Goal: Obtain resource: Download file/media

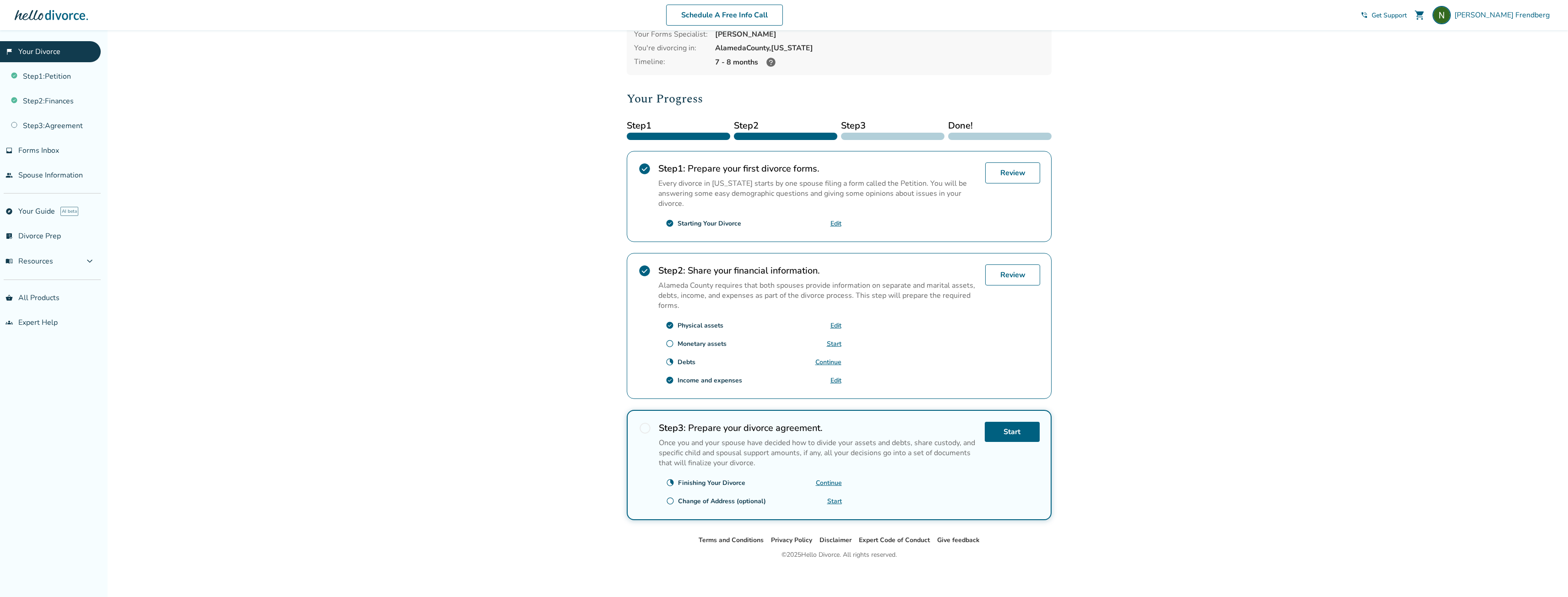
scroll to position [68, 0]
click at [43, 261] on span "menu_book Resources" at bounding box center [30, 261] width 48 height 10
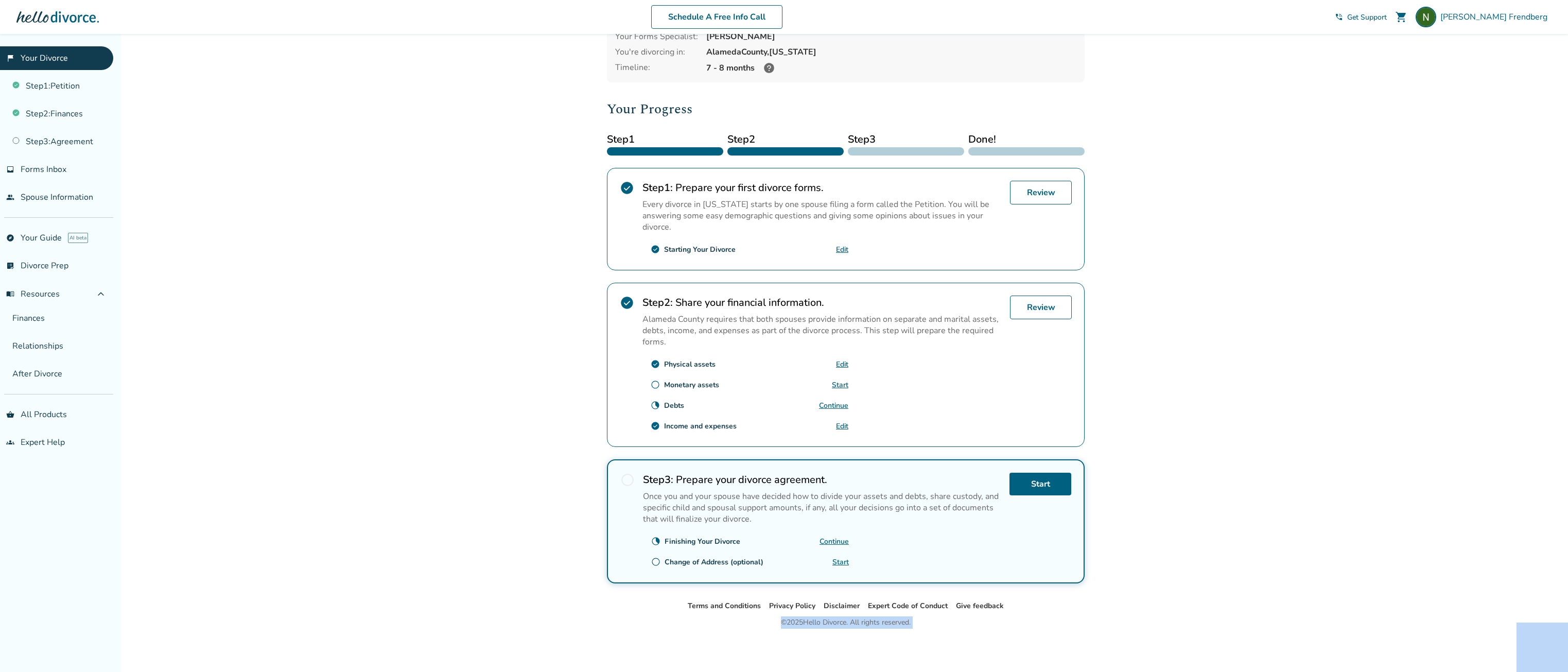
drag, startPoint x: 1740, startPoint y: 644, endPoint x: 1626, endPoint y: 637, distance: 114.2
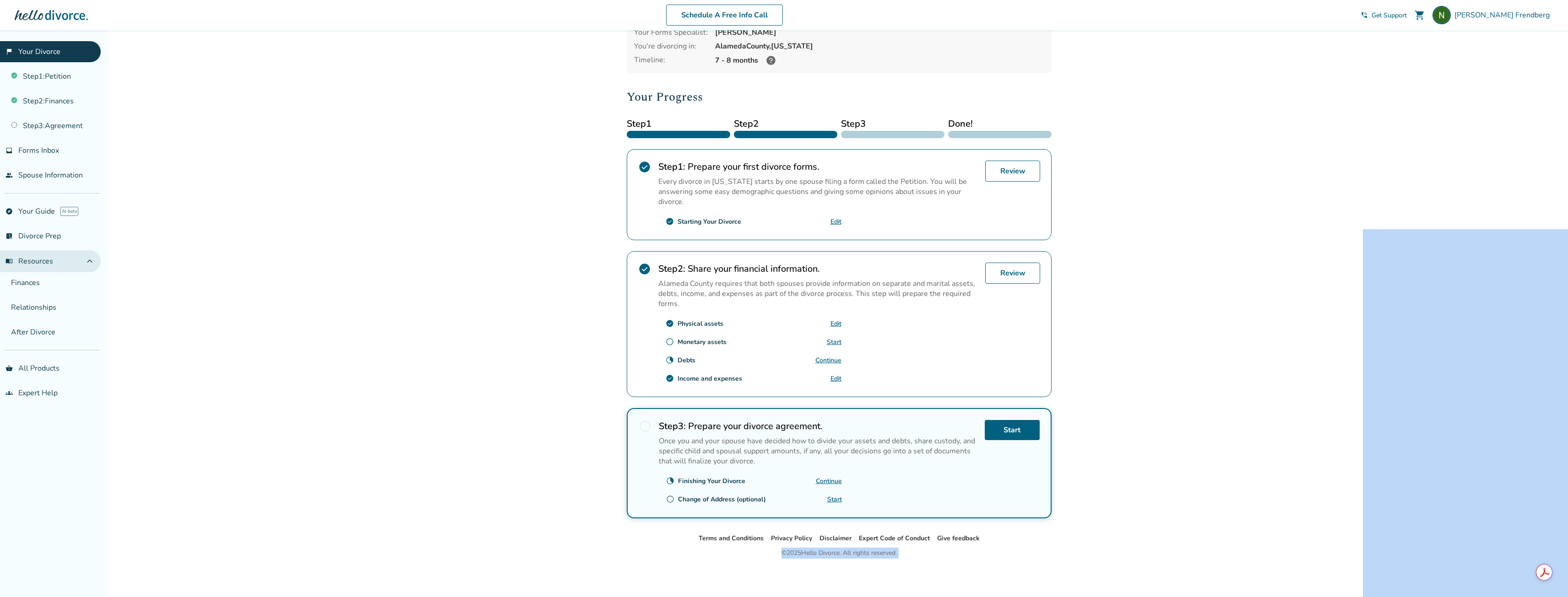
click at [93, 260] on span "expand_less" at bounding box center [90, 261] width 11 height 11
click at [90, 262] on span "expand_more" at bounding box center [90, 261] width 11 height 11
click at [32, 393] on link "groups Expert Help" at bounding box center [50, 393] width 100 height 21
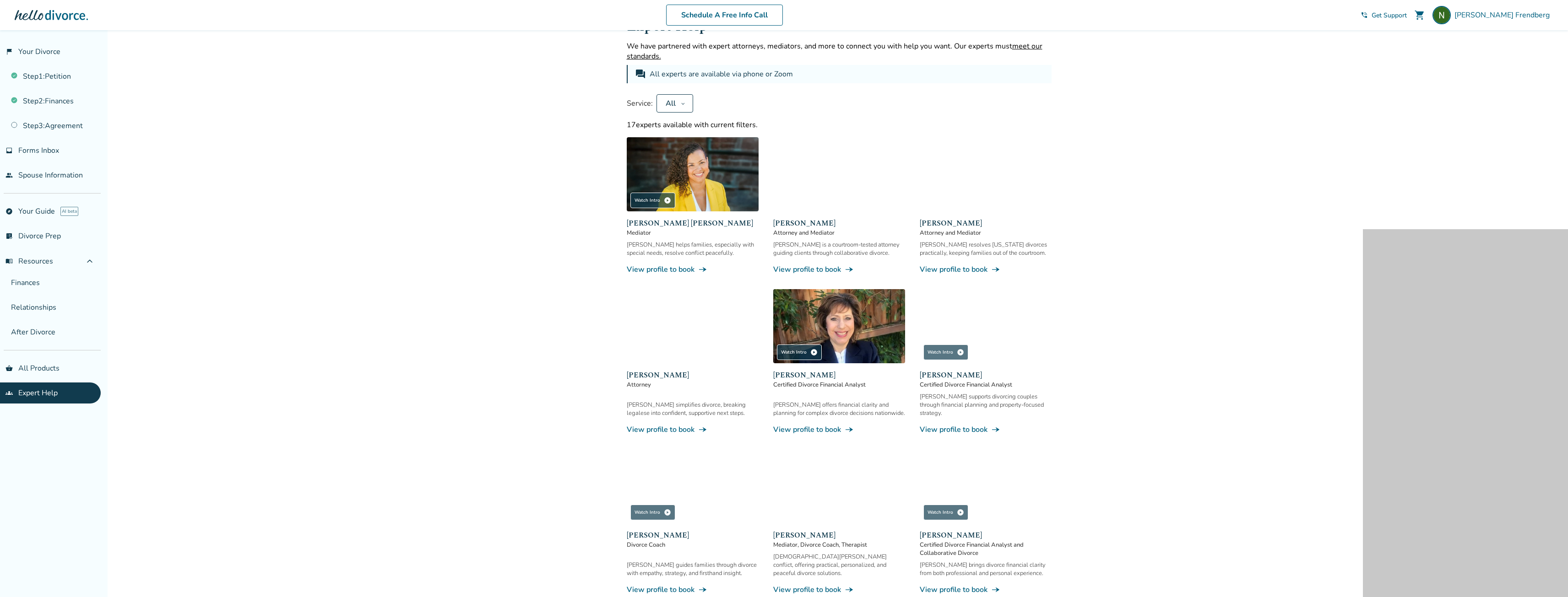
scroll to position [45, 0]
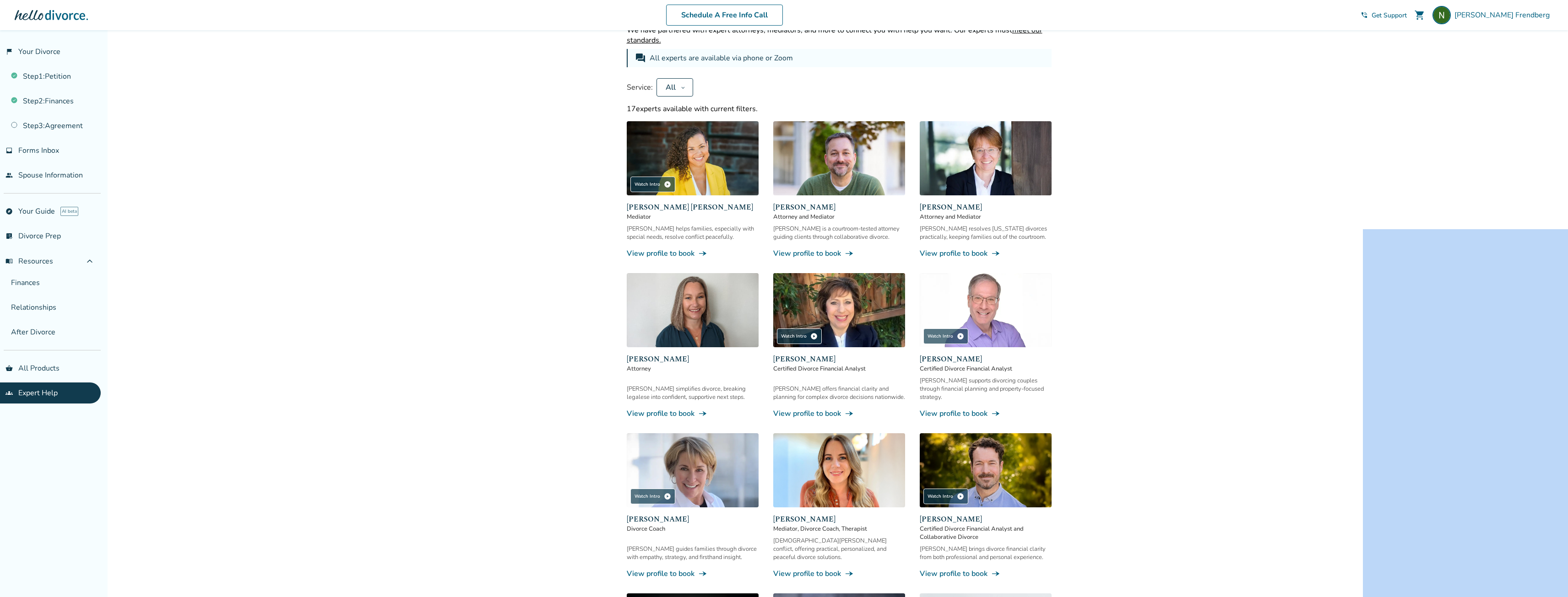
click at [815, 255] on link "View profile to book line_end_arrow_notch" at bounding box center [839, 253] width 132 height 10
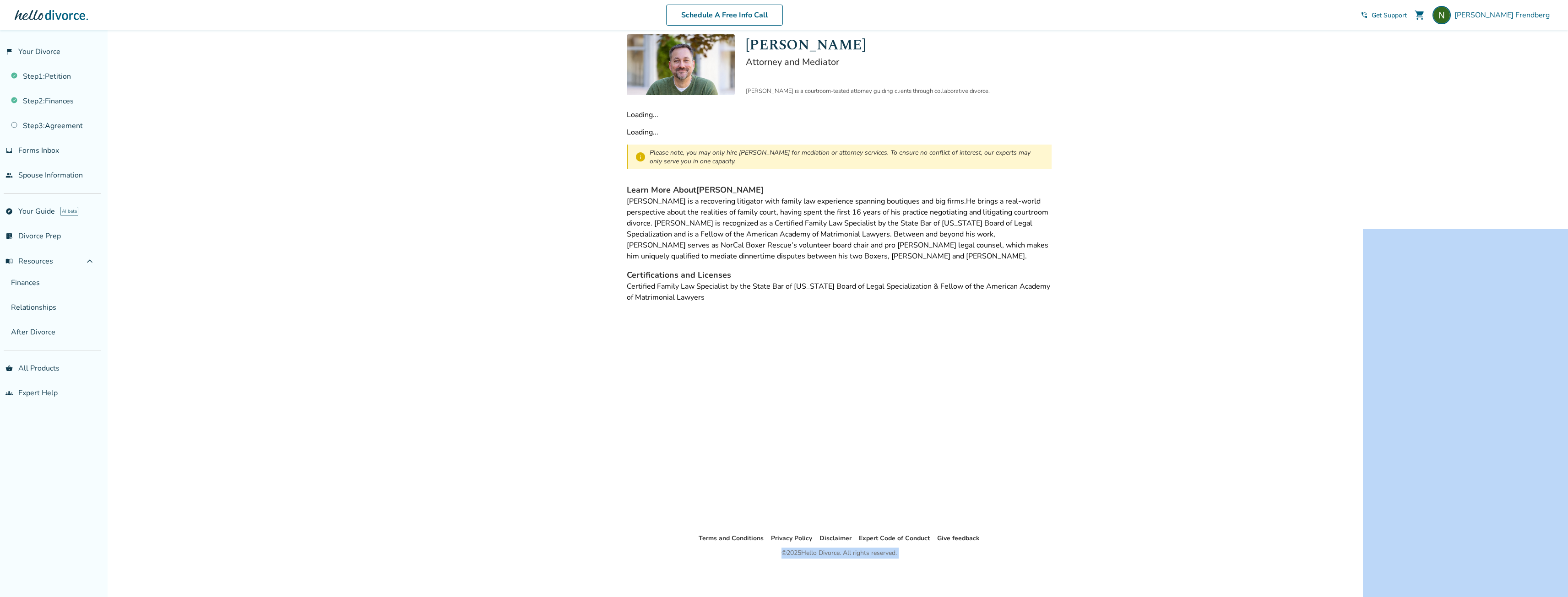
scroll to position [30, 0]
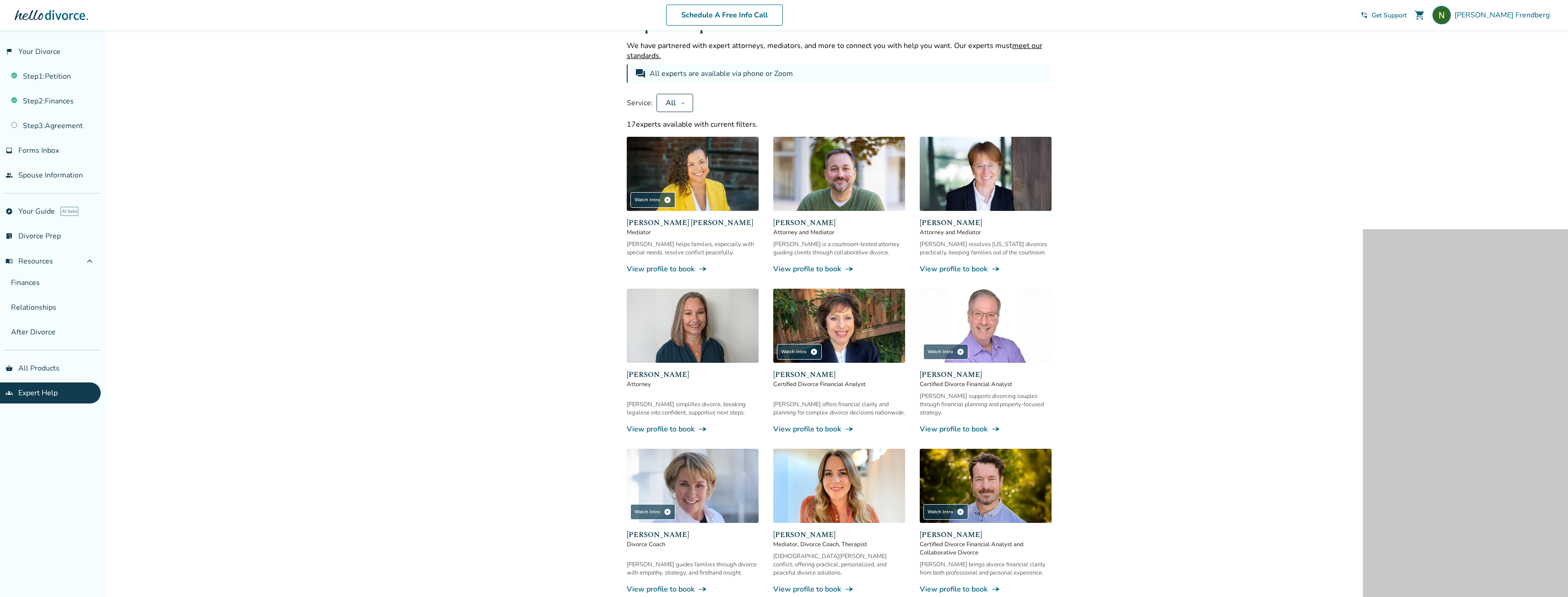
scroll to position [45, 0]
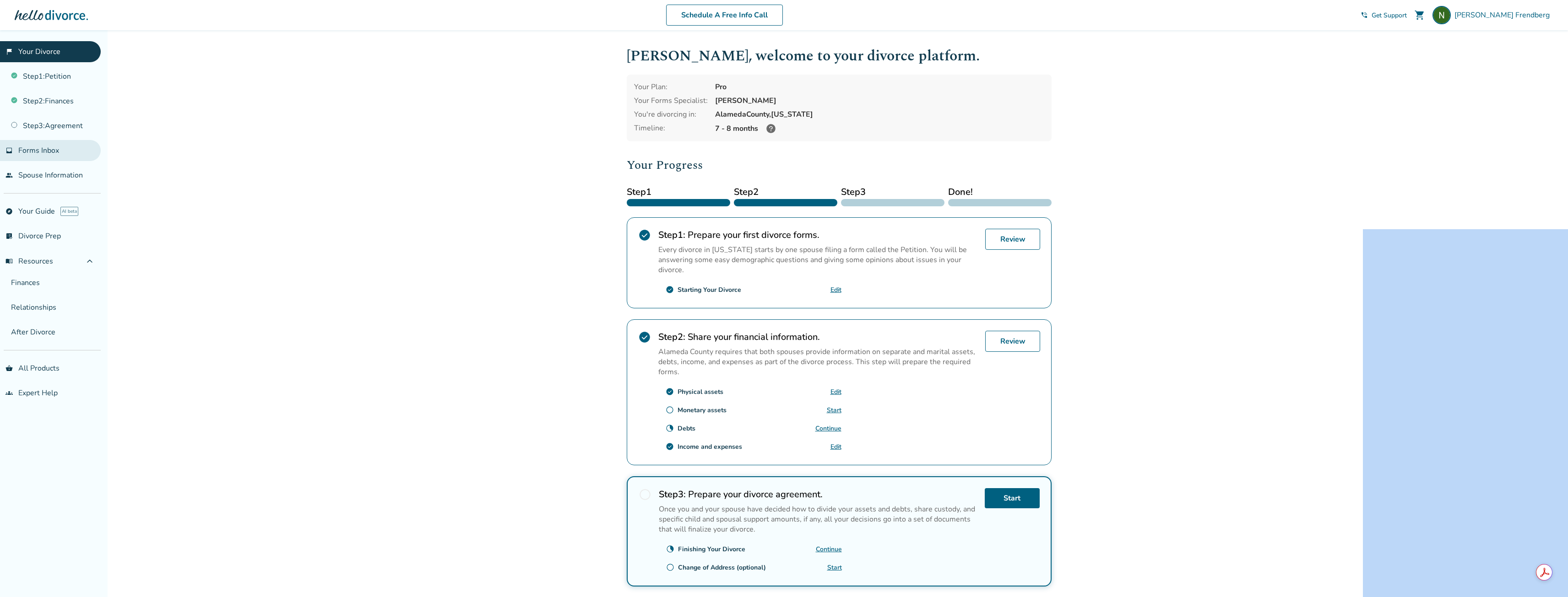
click at [53, 156] on link "inbox Forms Inbox" at bounding box center [50, 150] width 100 height 21
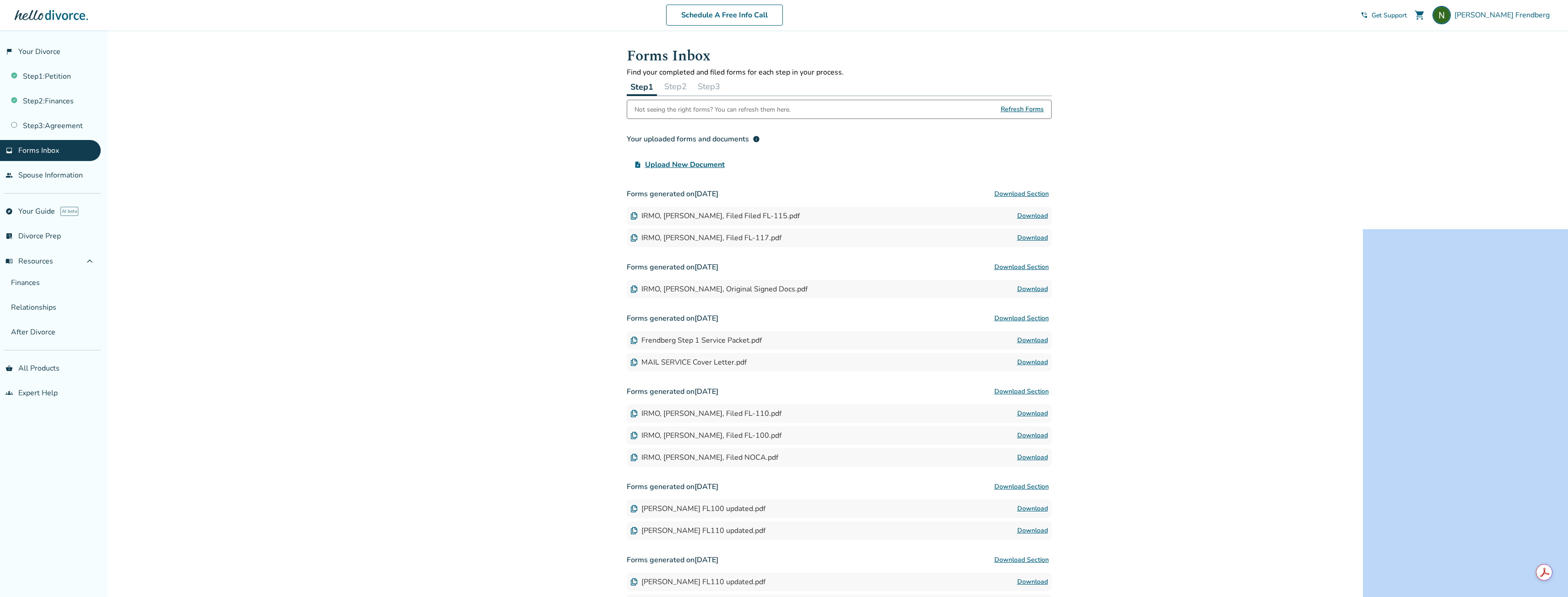
click at [48, 146] on span "Forms Inbox" at bounding box center [38, 151] width 40 height 10
click at [38, 214] on link "explore Your Guide AI beta" at bounding box center [50, 211] width 100 height 21
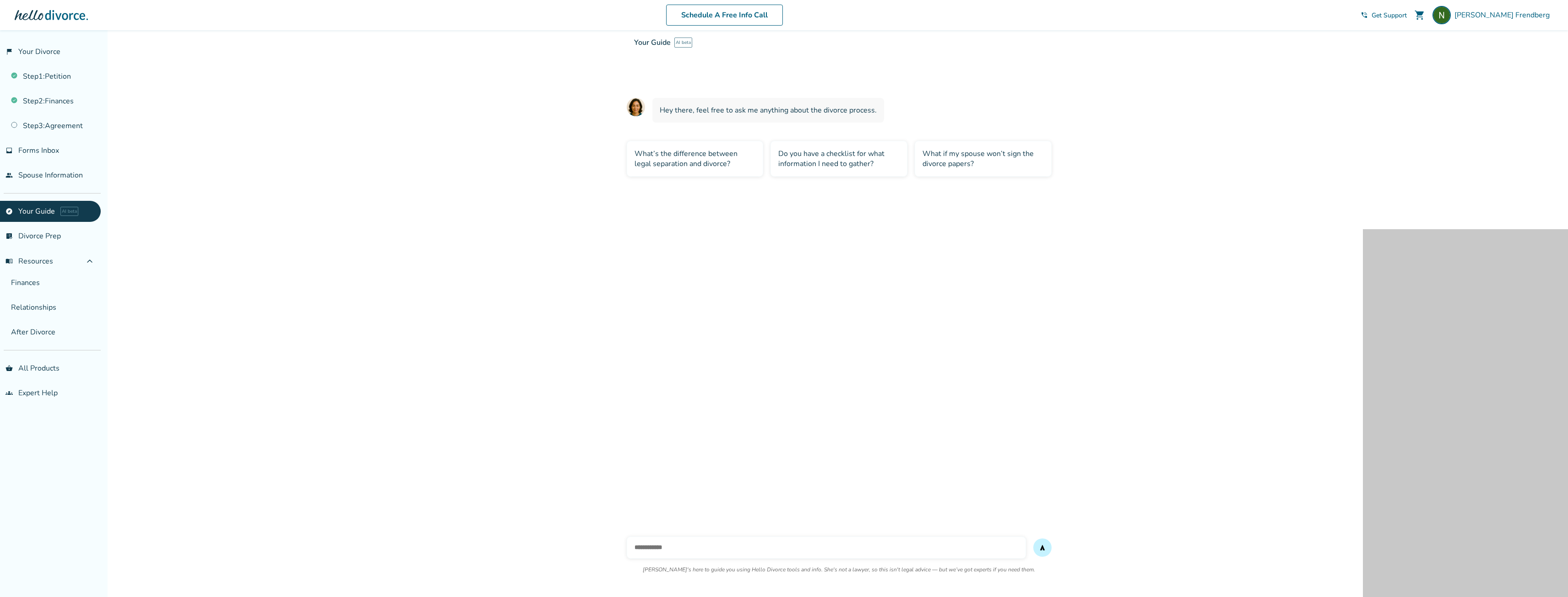
scroll to position [30, 0]
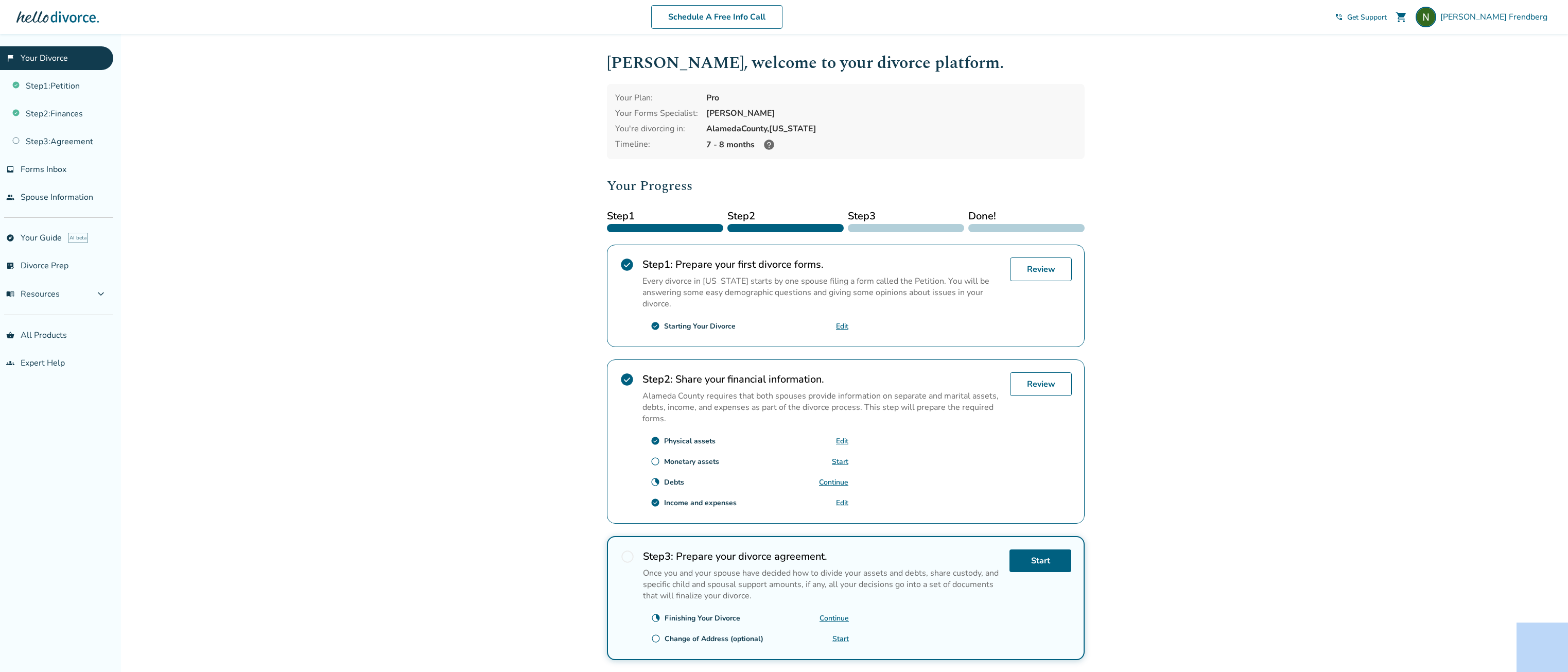
drag, startPoint x: 1740, startPoint y: 639, endPoint x: 1687, endPoint y: 583, distance: 77.1
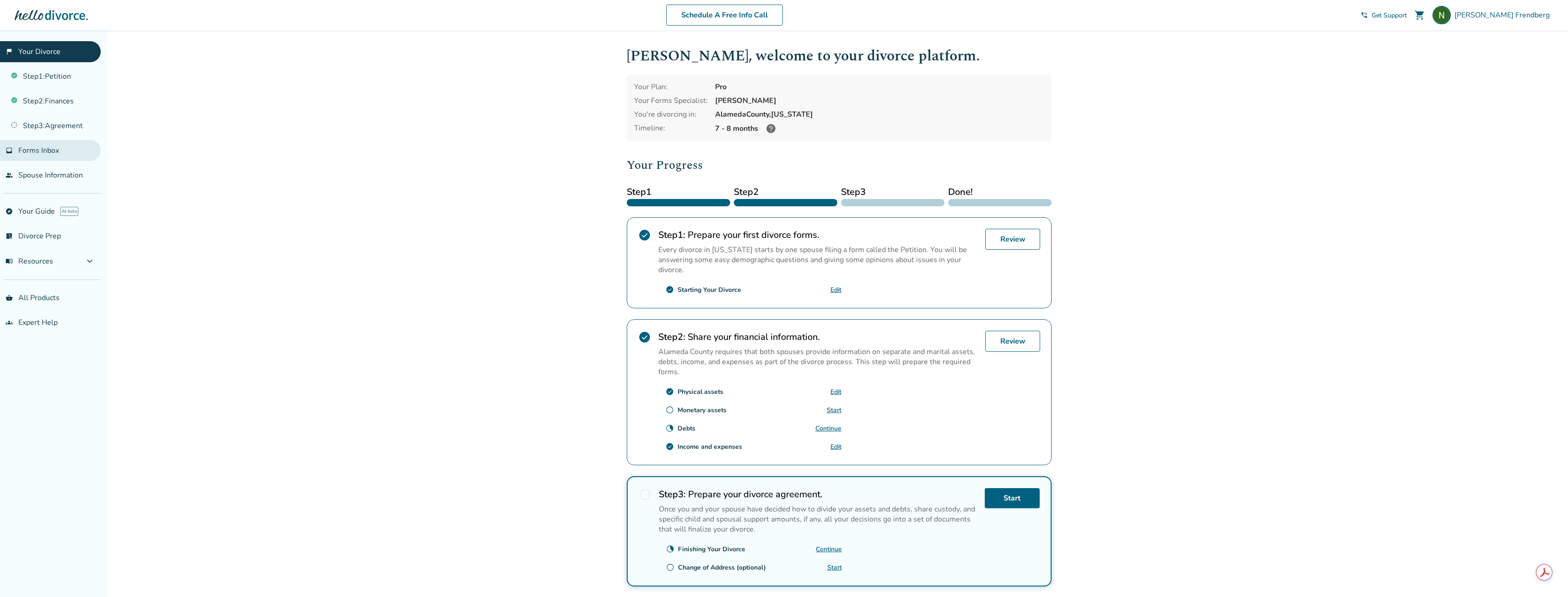
click at [57, 153] on span "Forms Inbox" at bounding box center [38, 151] width 40 height 10
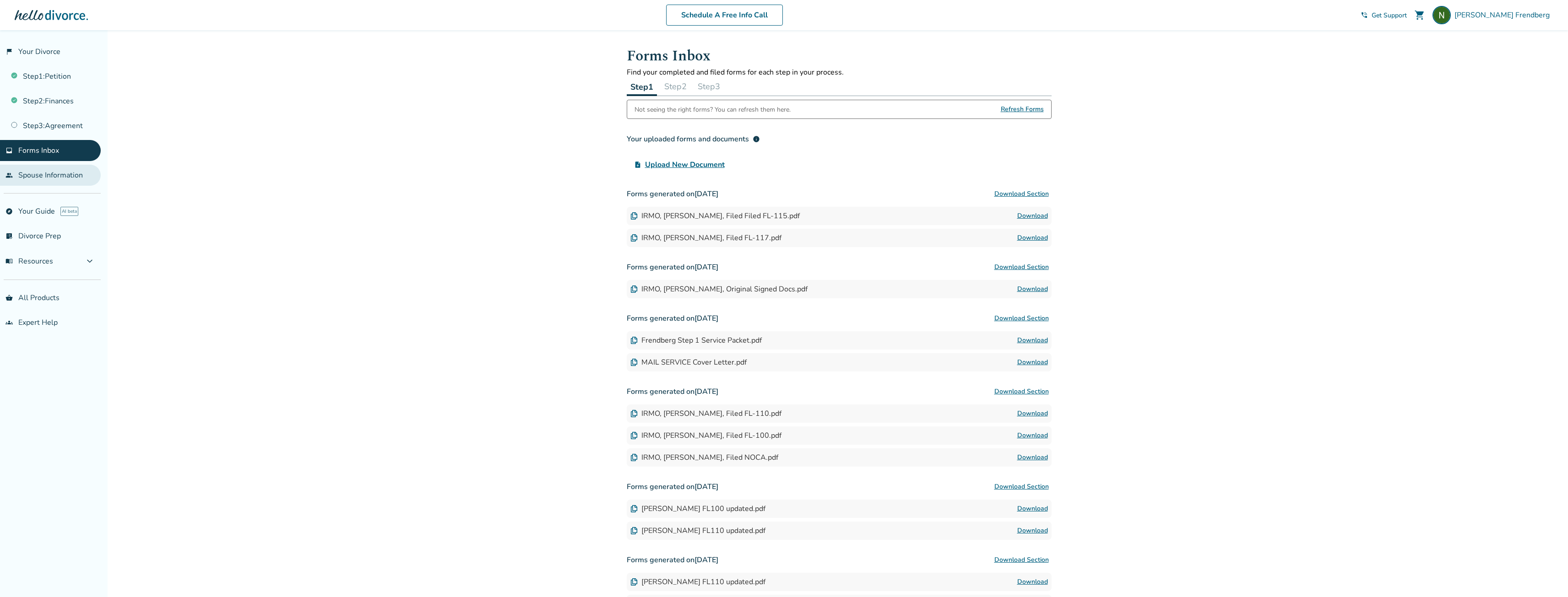
click at [61, 177] on link "people Spouse Information" at bounding box center [50, 175] width 100 height 21
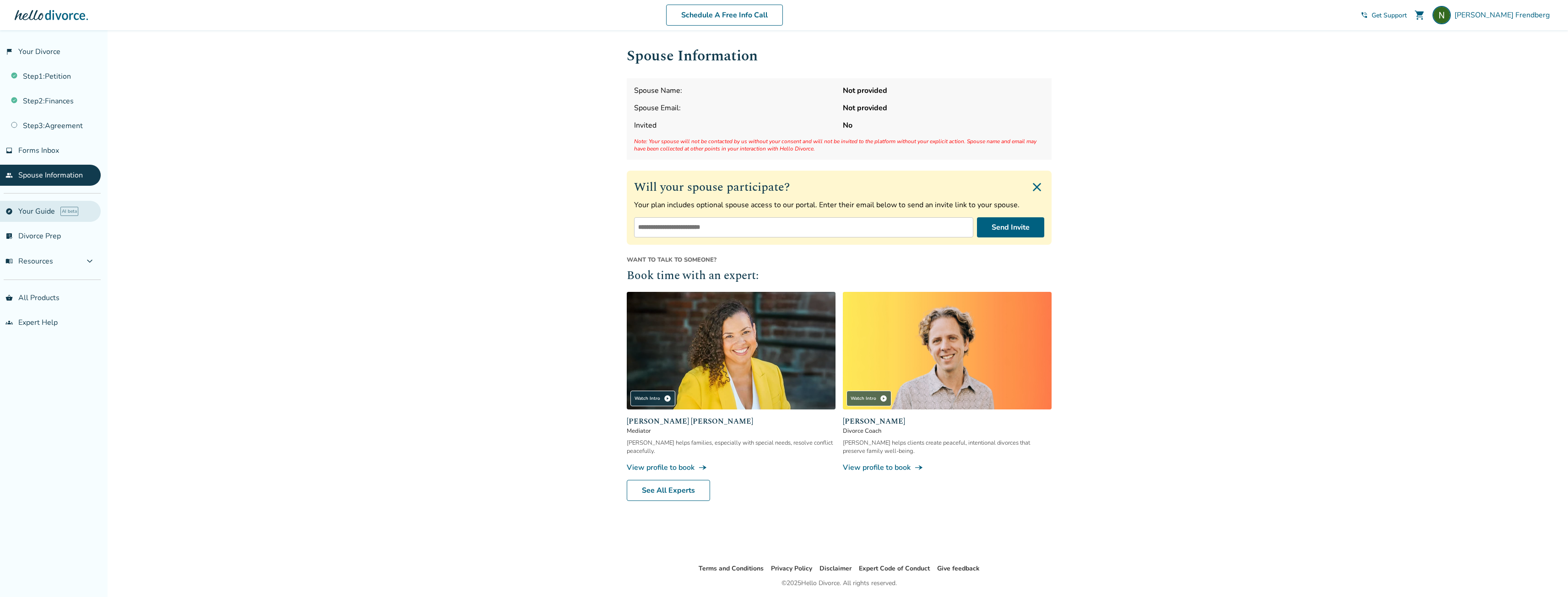
click at [30, 212] on link "explore Your Guide AI beta" at bounding box center [50, 211] width 100 height 21
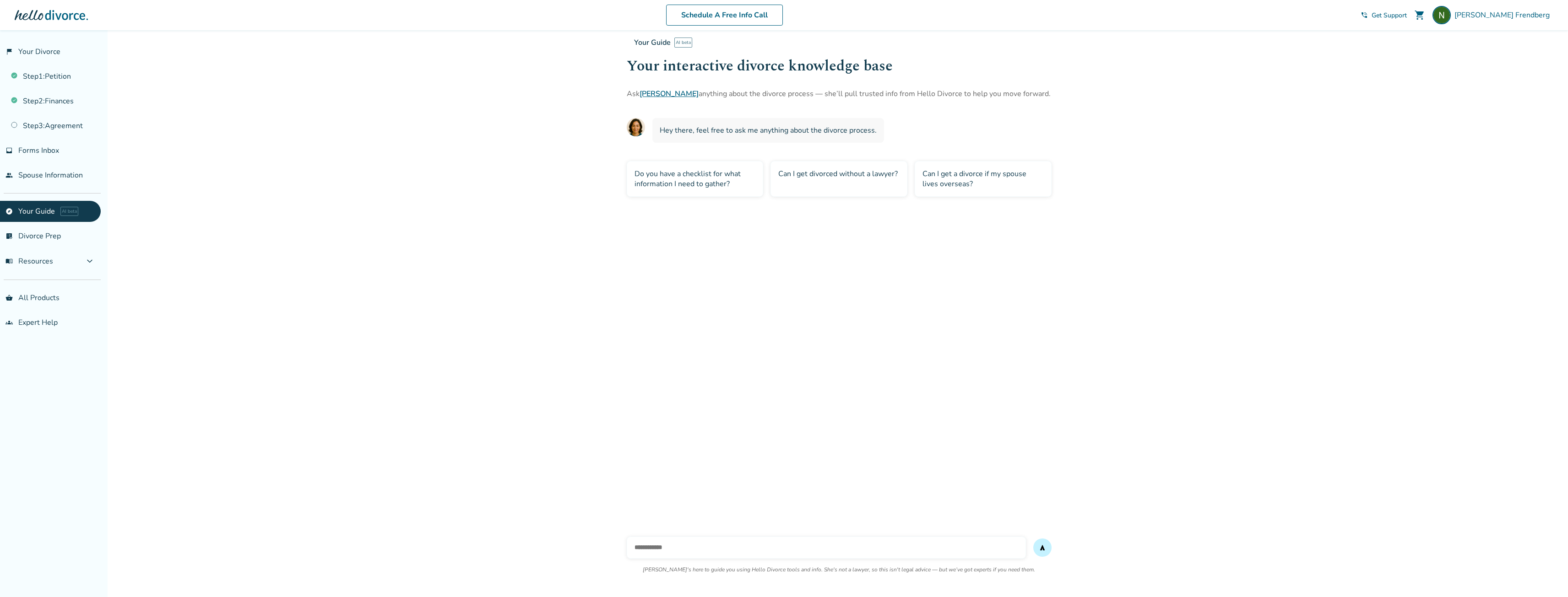
drag, startPoint x: 675, startPoint y: 537, endPoint x: 672, endPoint y: 542, distance: 5.8
click at [675, 536] on div "send Hallie's here to guide you using Hello Divorce tools and info. She's not a…" at bounding box center [839, 561] width 424 height 62
type input "*"
click at [49, 133] on link "Step 3 : Agreement" at bounding box center [50, 126] width 100 height 21
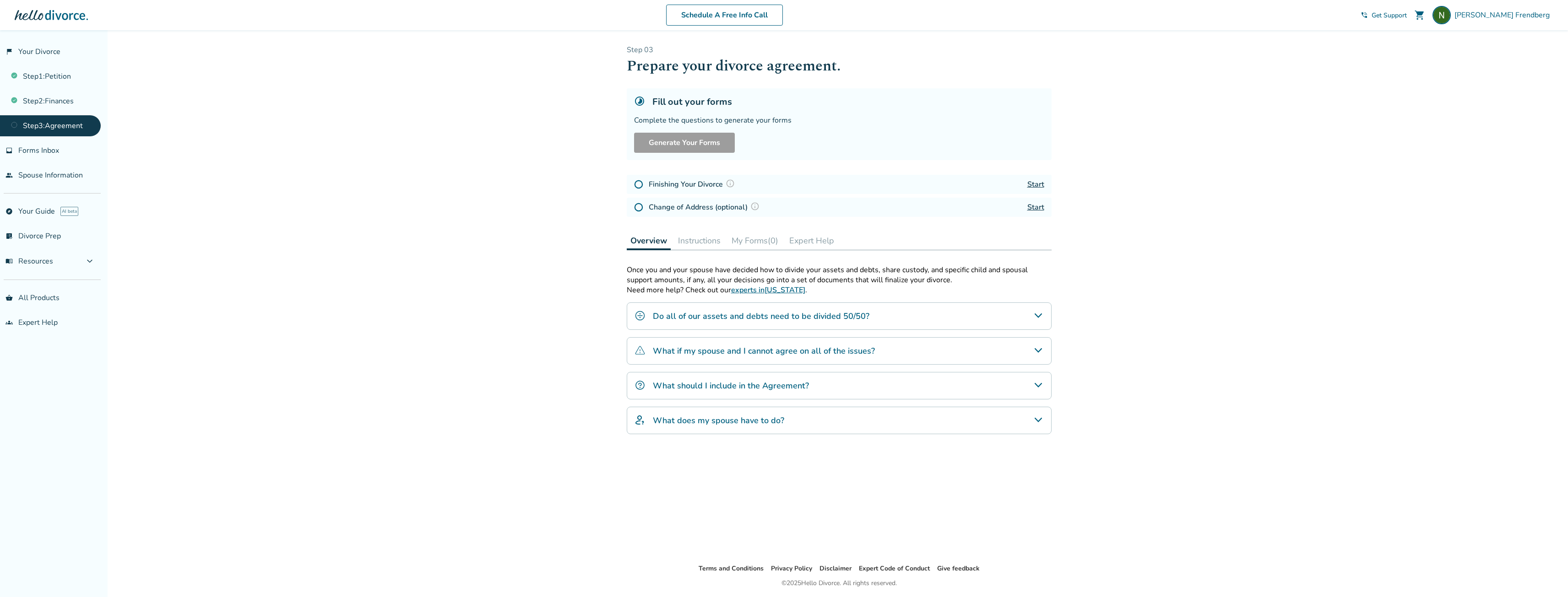
click at [1035, 207] on link "Start" at bounding box center [1035, 207] width 17 height 10
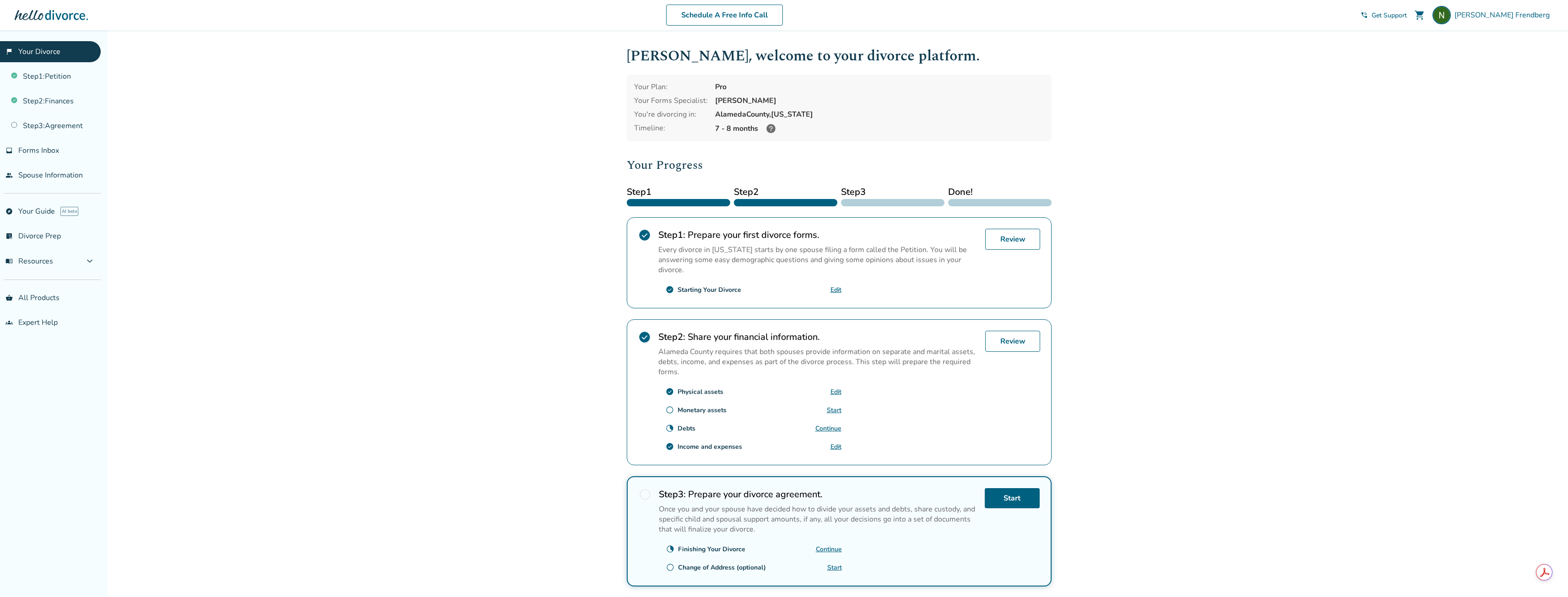
click at [835, 409] on link "Start" at bounding box center [834, 410] width 14 height 9
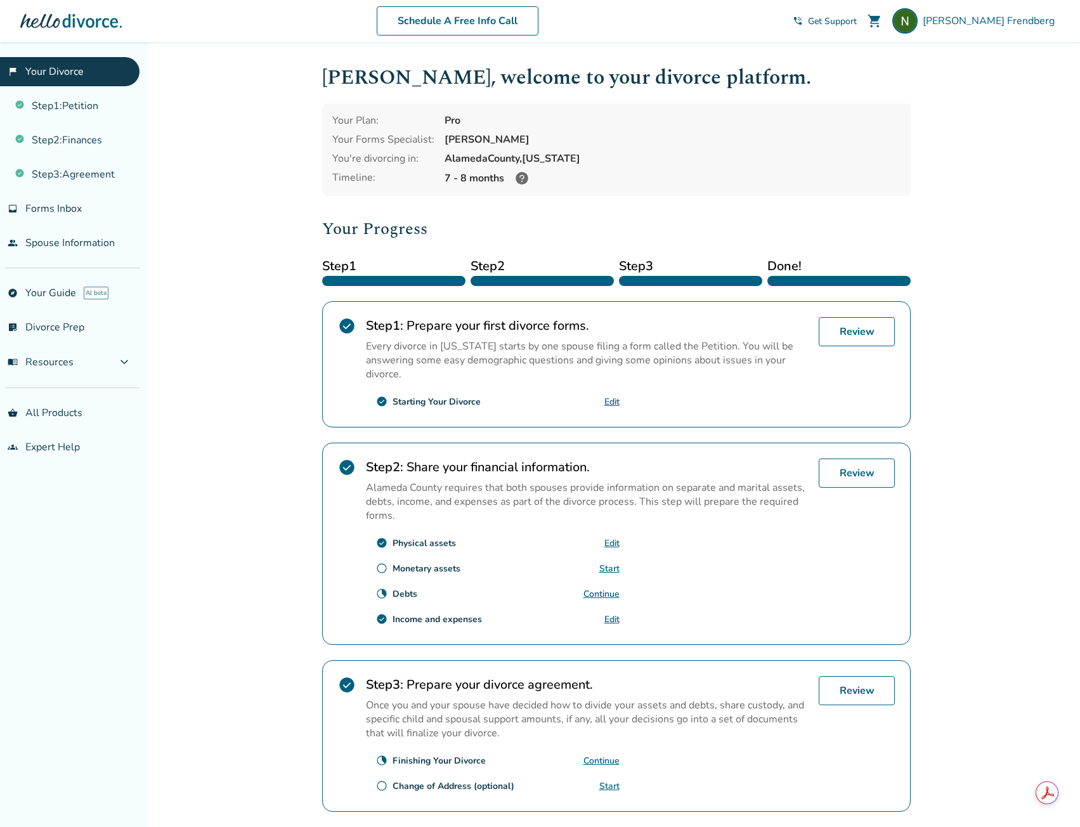
click at [934, 195] on div "Added to cart Neil , welcome to your divorce platform. Your Plan: Pro Your Form…" at bounding box center [540, 481] width 1080 height 879
click at [83, 211] on link "inbox Forms Inbox" at bounding box center [69, 208] width 139 height 29
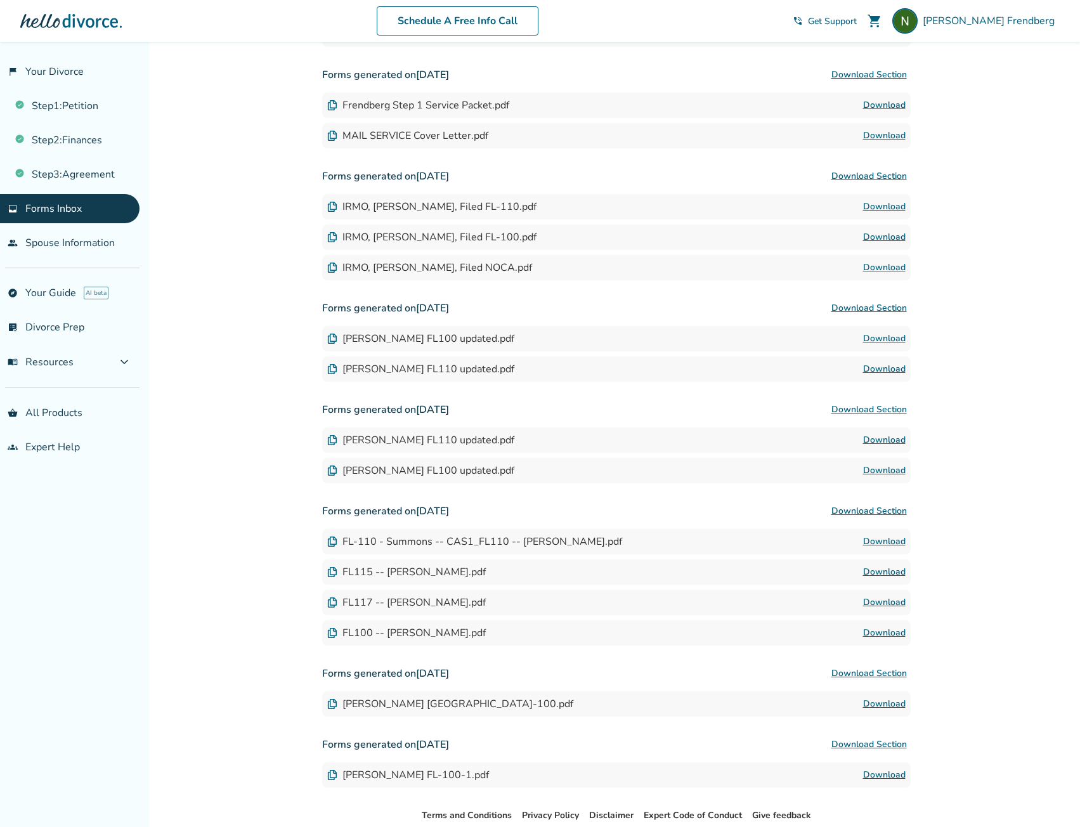
scroll to position [436, 0]
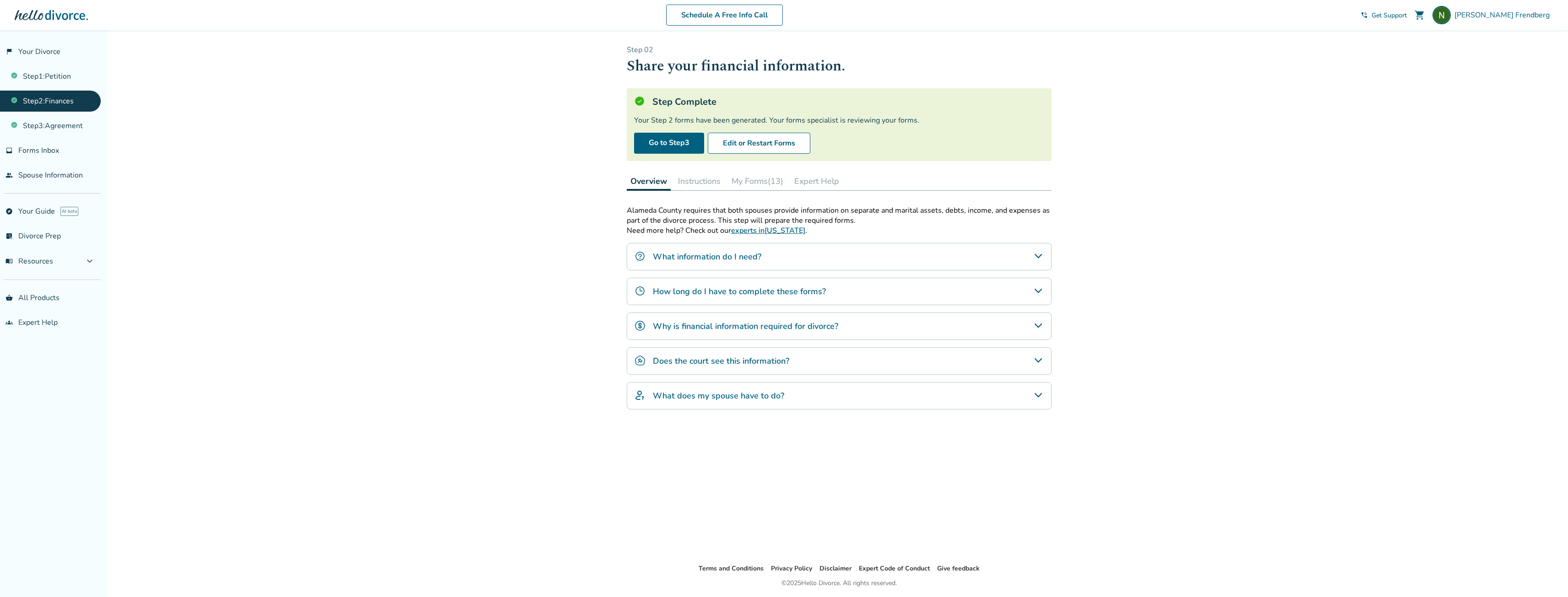
click at [756, 180] on button "My Forms (13)" at bounding box center [757, 180] width 59 height 18
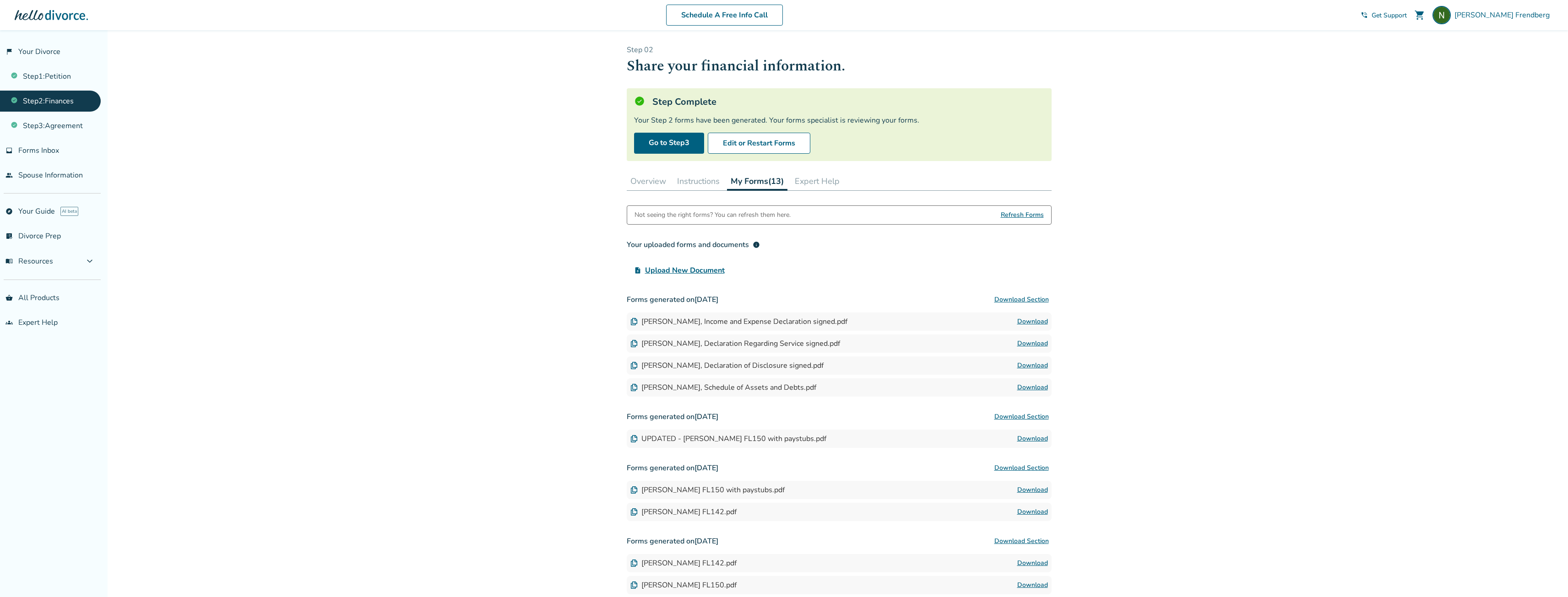
click at [712, 180] on button "Instructions" at bounding box center [698, 180] width 50 height 18
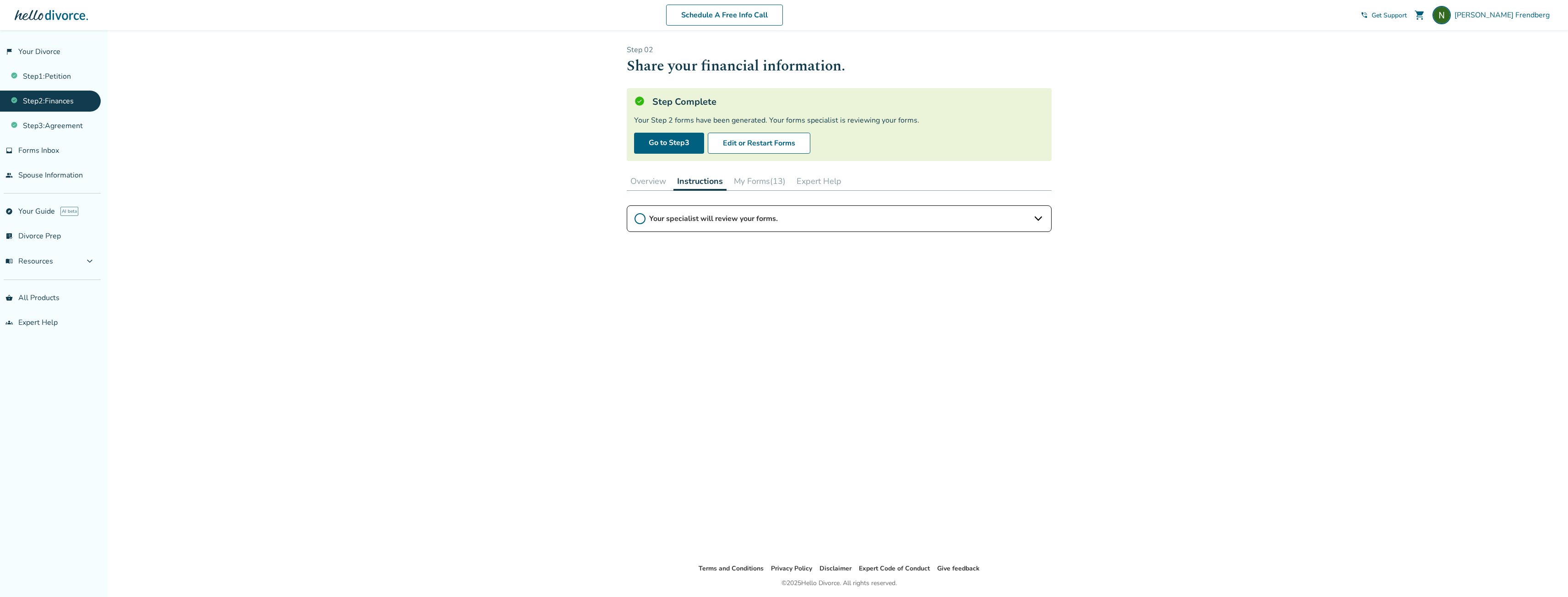
click at [810, 209] on div "Your specialist will review your forms." at bounding box center [839, 219] width 424 height 27
click at [754, 182] on button "My Forms (13)" at bounding box center [759, 180] width 59 height 18
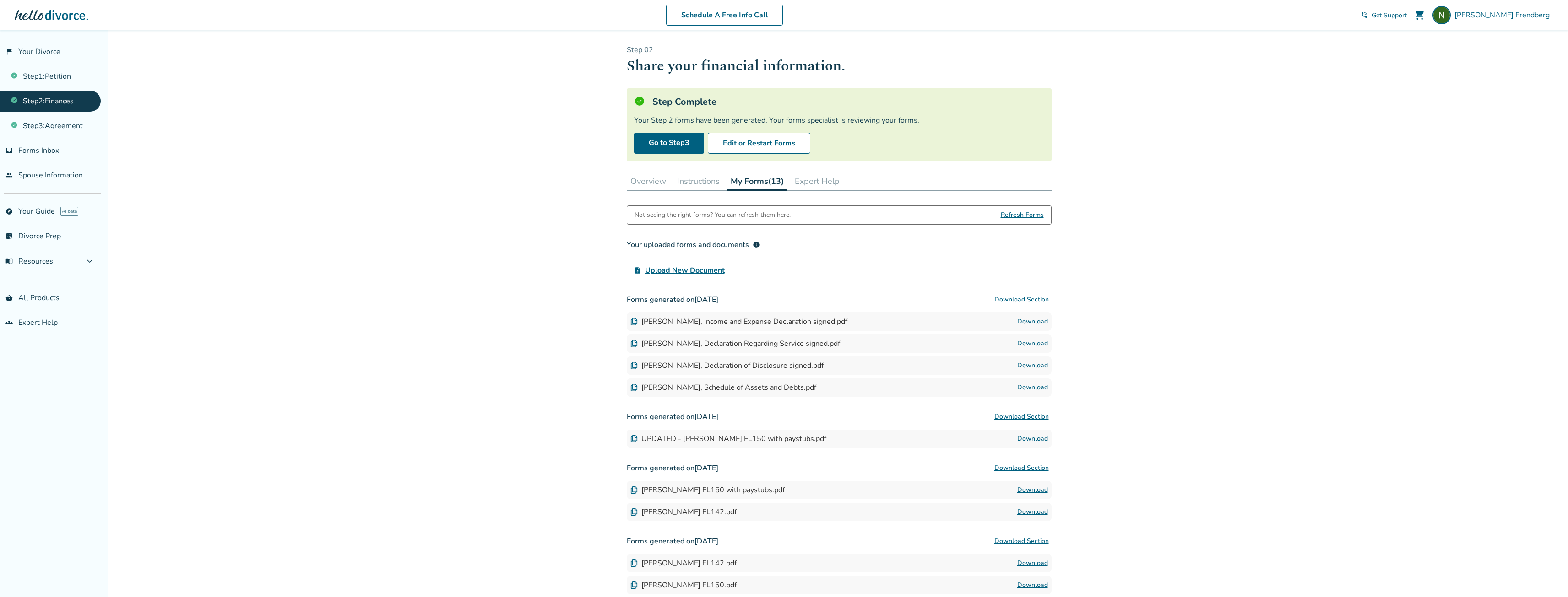
click at [805, 180] on button "Expert Help" at bounding box center [817, 180] width 52 height 18
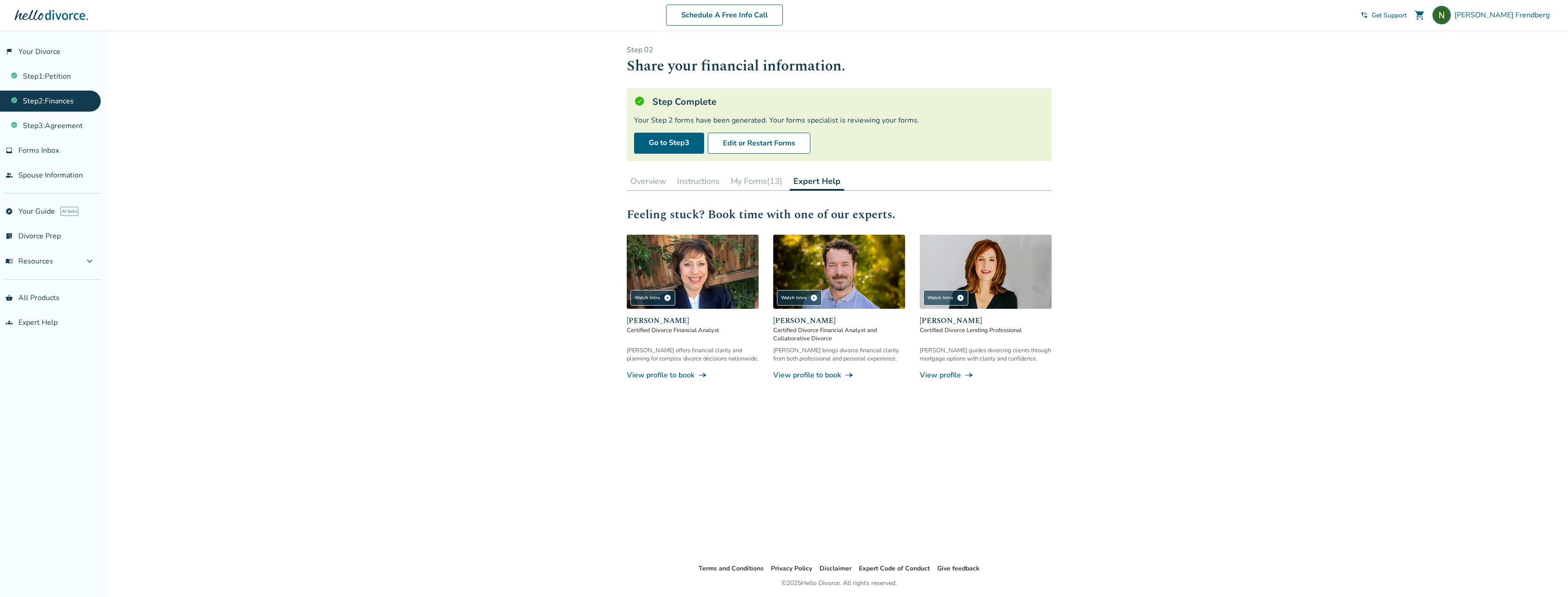
click at [762, 184] on button "My Forms (13)" at bounding box center [757, 180] width 59 height 18
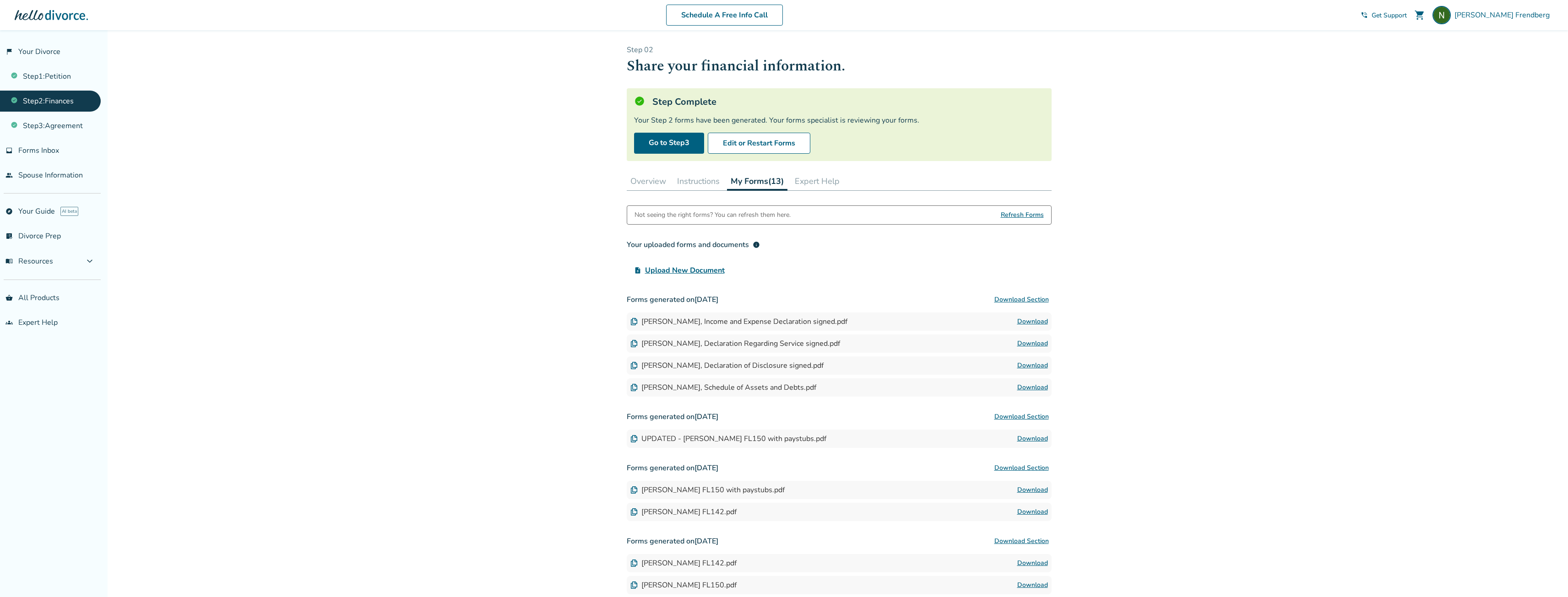
click at [691, 181] on button "Instructions" at bounding box center [698, 180] width 50 height 18
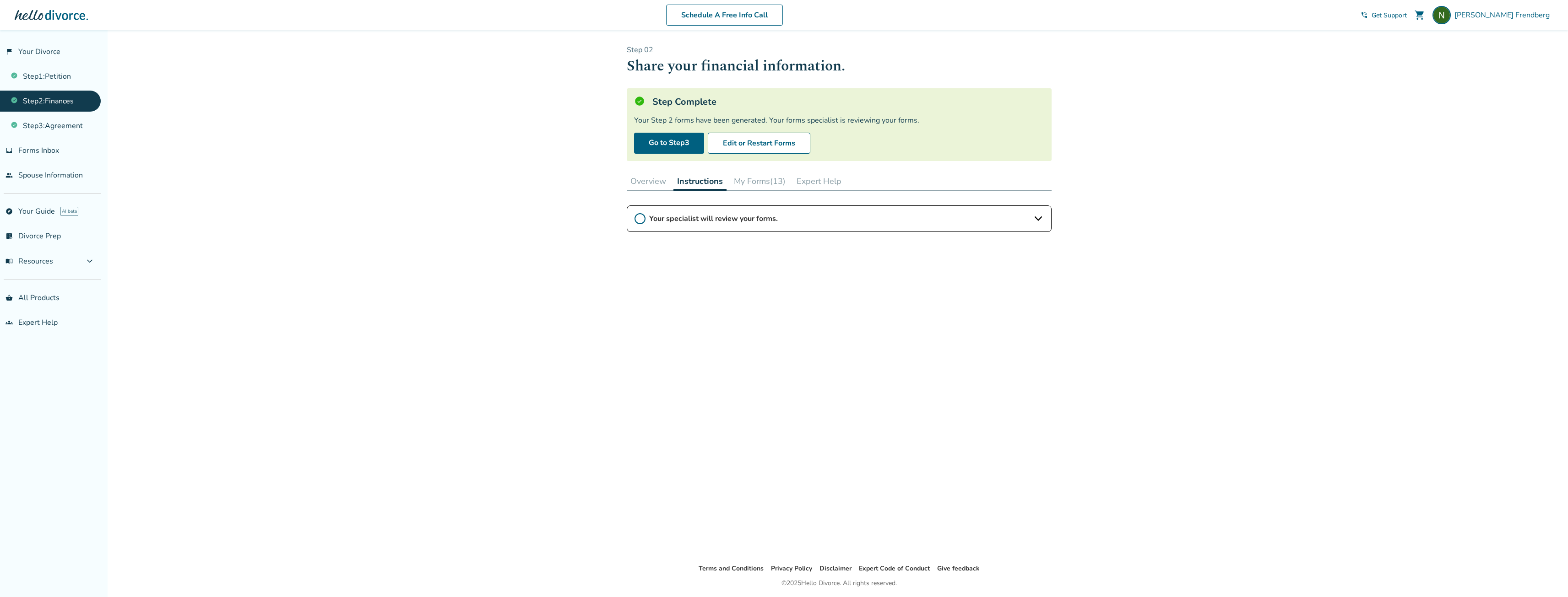
click at [656, 185] on button "Overview" at bounding box center [648, 180] width 43 height 18
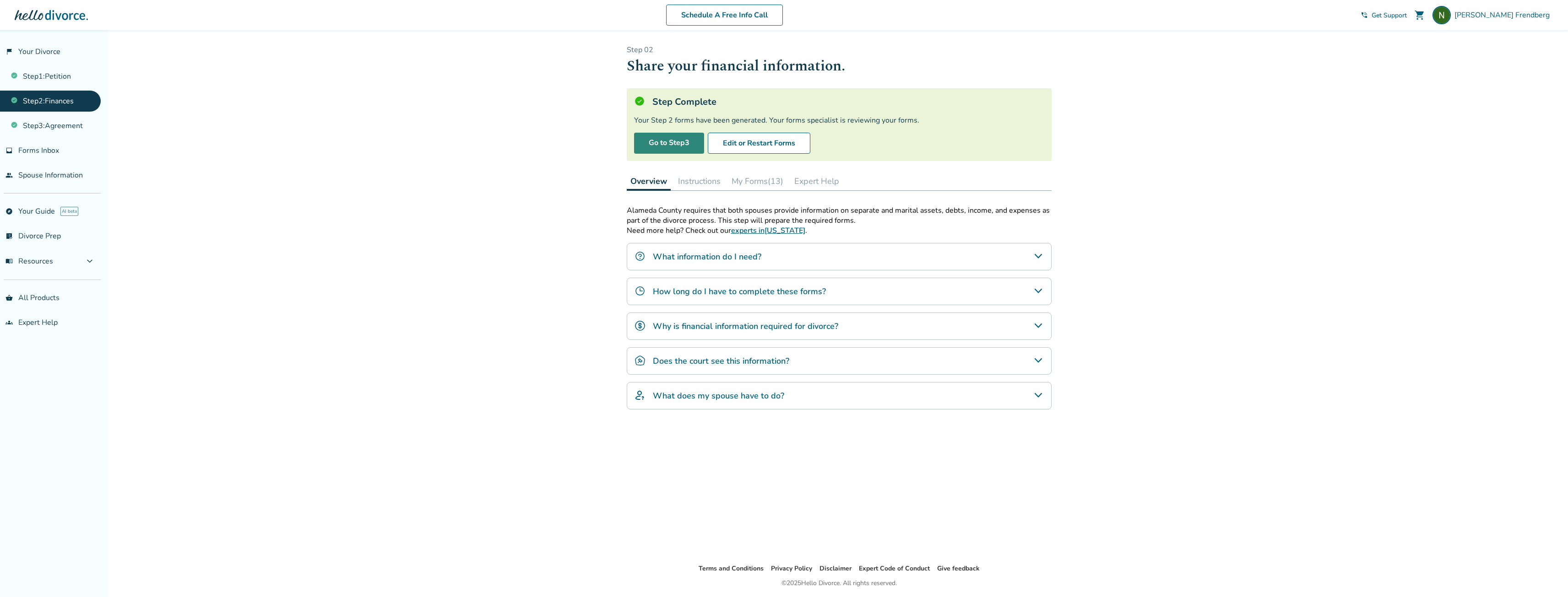
click at [664, 145] on link "Go to Step 3" at bounding box center [668, 143] width 70 height 21
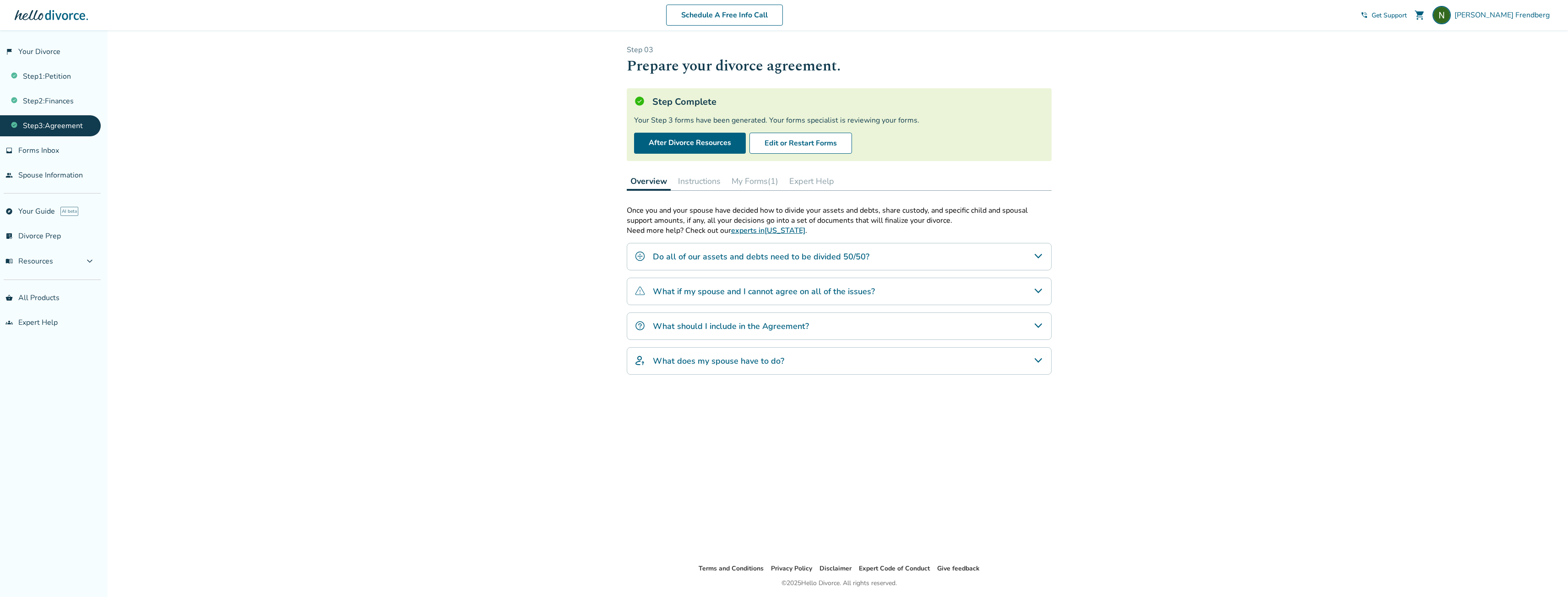
click at [66, 126] on link "Step 3 : Agreement" at bounding box center [50, 126] width 100 height 21
click at [746, 175] on button "My Forms (1)" at bounding box center [754, 180] width 54 height 18
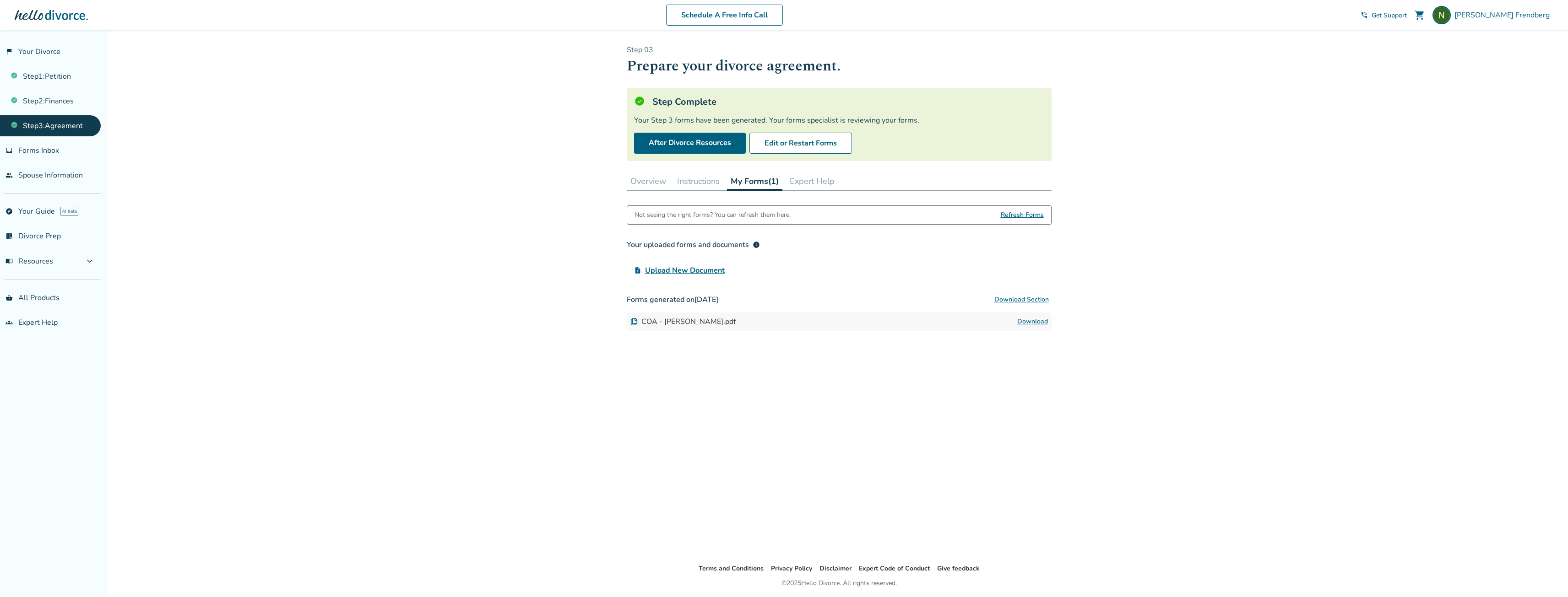
click at [1025, 322] on link "Download" at bounding box center [1032, 321] width 30 height 11
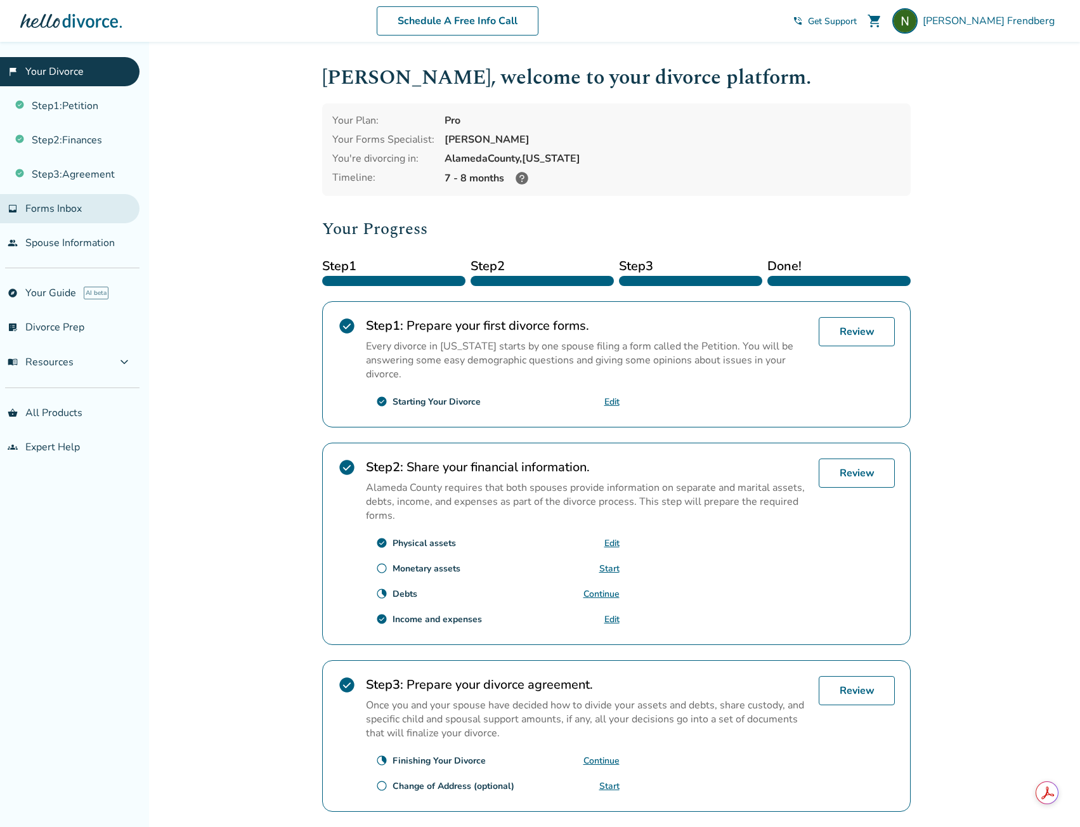
click at [68, 207] on span "Forms Inbox" at bounding box center [53, 209] width 56 height 14
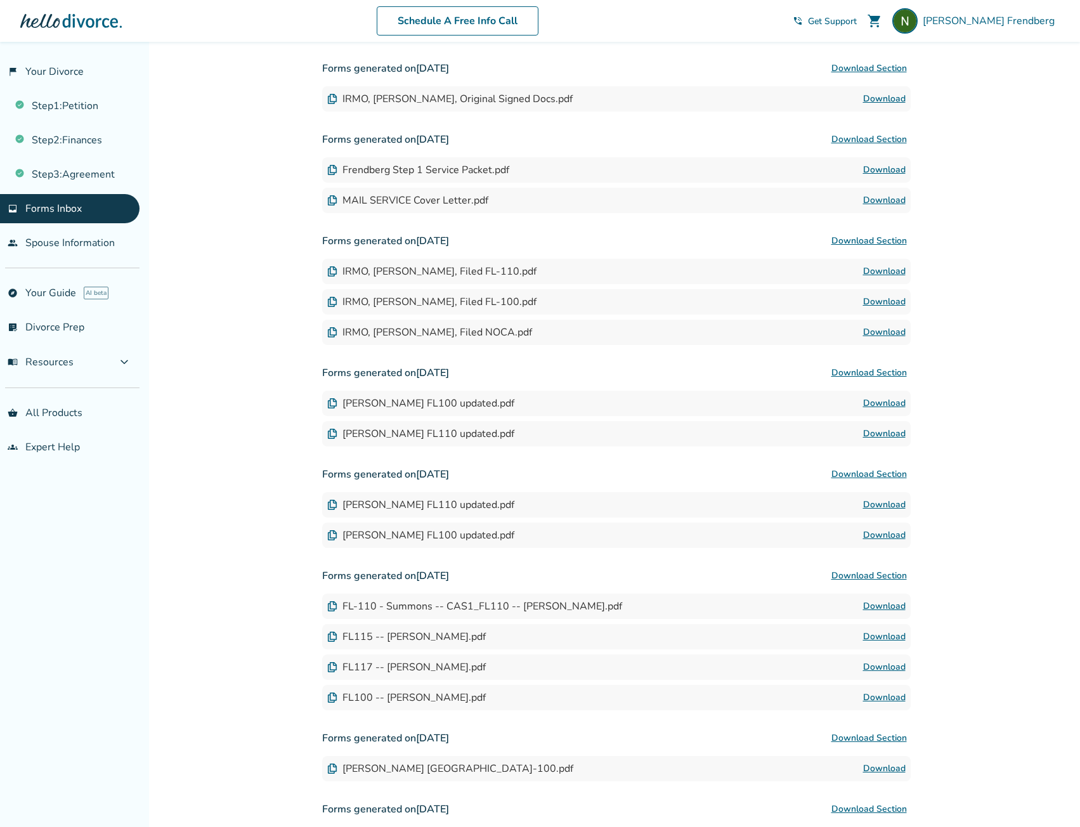
scroll to position [380, 0]
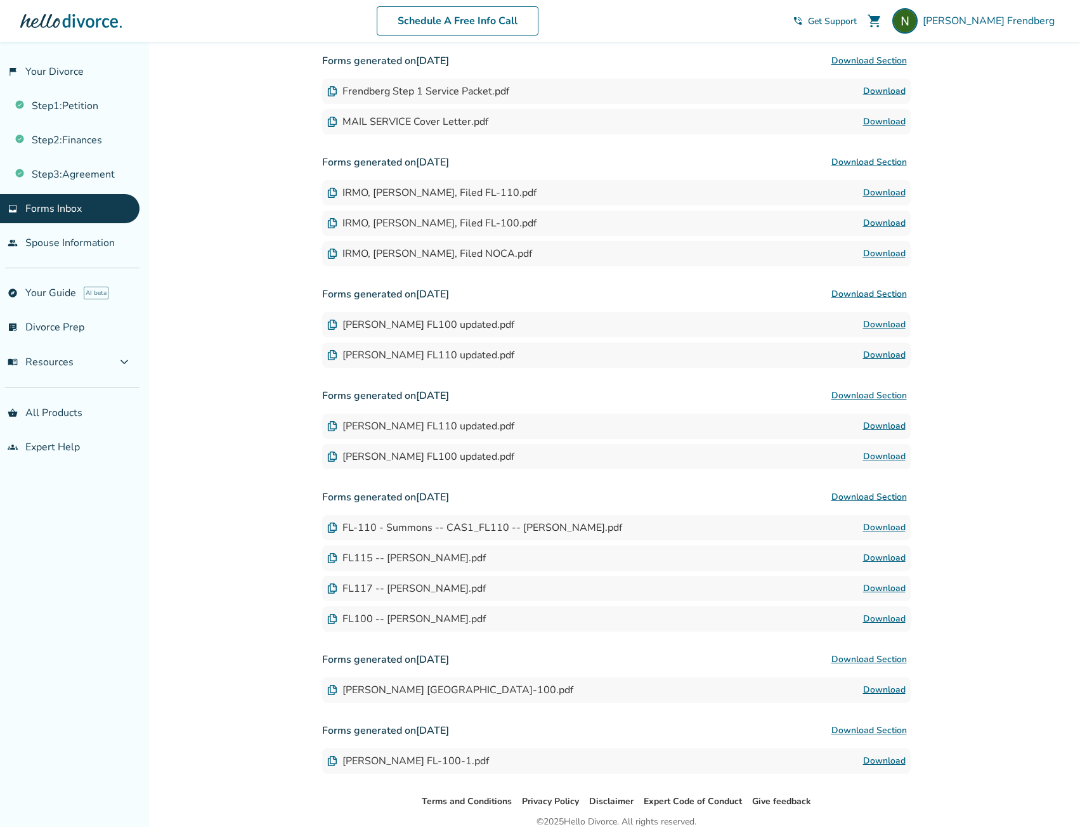
click at [904, 658] on button "Download Section" at bounding box center [868, 659] width 83 height 25
click at [888, 497] on button "Download Section" at bounding box center [868, 496] width 83 height 25
click at [888, 390] on button "Download Section" at bounding box center [868, 395] width 83 height 25
click at [885, 162] on button "Download Section" at bounding box center [868, 162] width 83 height 25
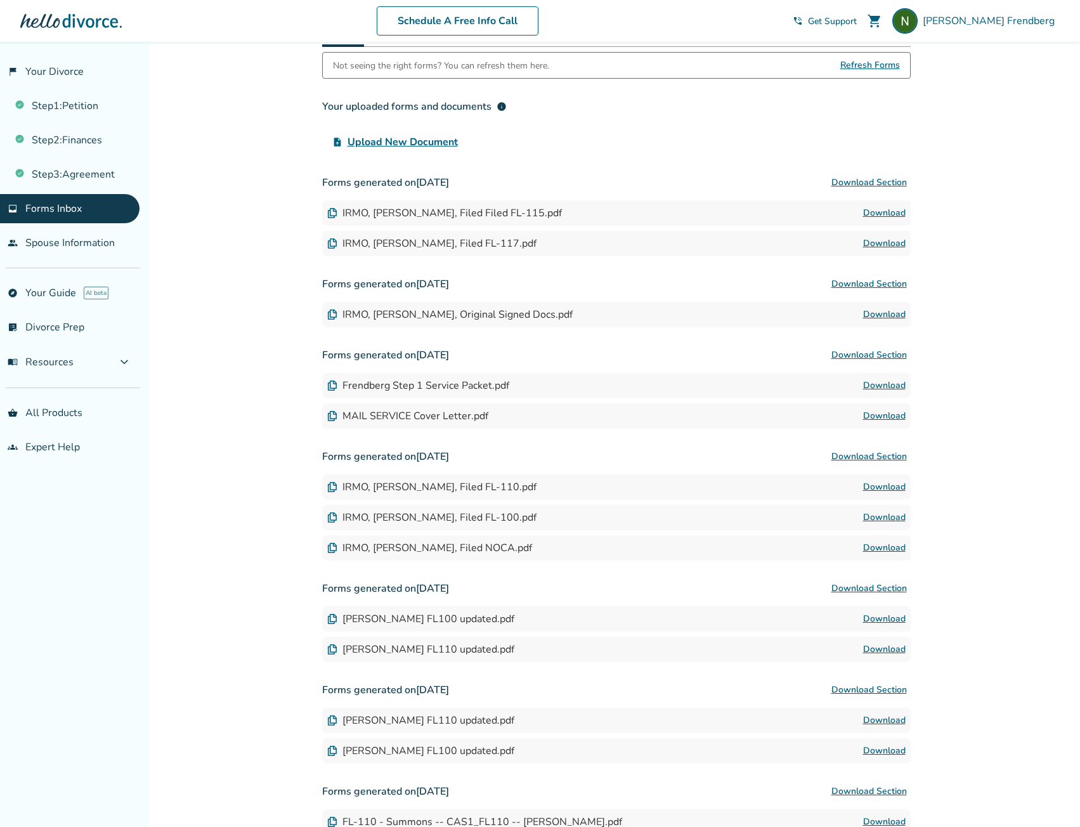
scroll to position [63, 0]
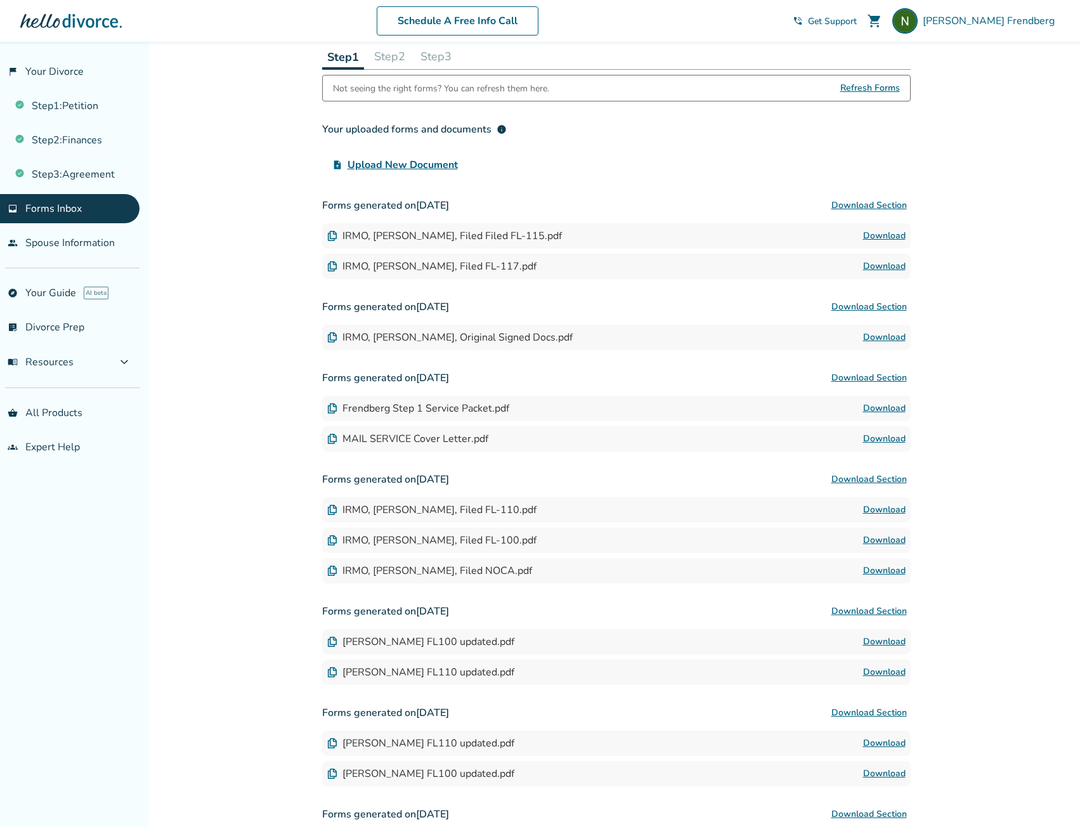
click at [885, 379] on button "Download Section" at bounding box center [868, 377] width 83 height 25
click at [883, 207] on button "Download Section" at bounding box center [868, 205] width 83 height 25
